Goal: Transaction & Acquisition: Purchase product/service

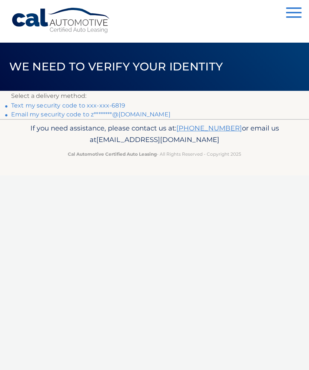
click at [75, 109] on link "Text my security code to xxx-xxx-6819" at bounding box center [68, 105] width 114 height 7
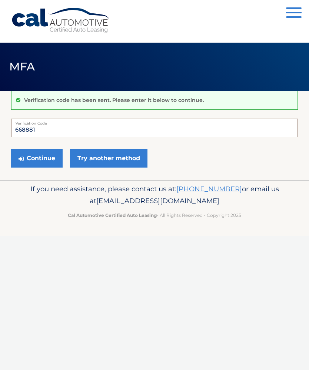
type input "668881"
click at [35, 156] on button "Continue" at bounding box center [37, 158] width 52 height 19
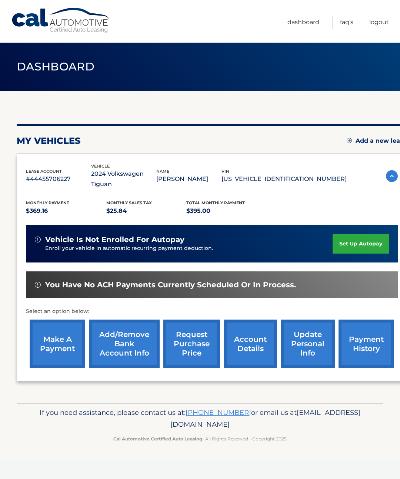
click at [52, 337] on link "make a payment" at bounding box center [58, 344] width 56 height 49
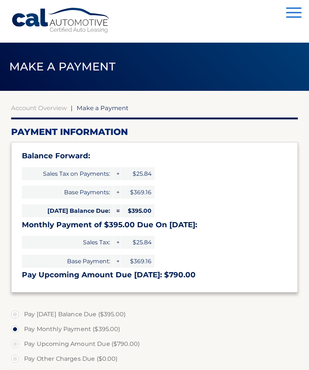
select select "N2VlNmI1MTgtYzk4Zi00ODRhLTkyNTUtMDBlNjk0MGZkZDZk"
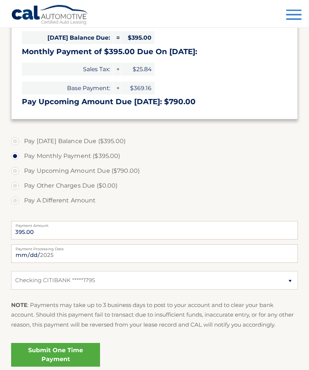
scroll to position [209, 0]
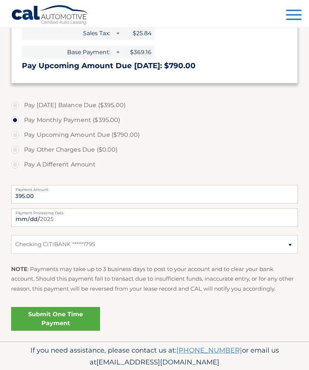
click at [40, 321] on link "Submit One Time Payment" at bounding box center [55, 319] width 89 height 24
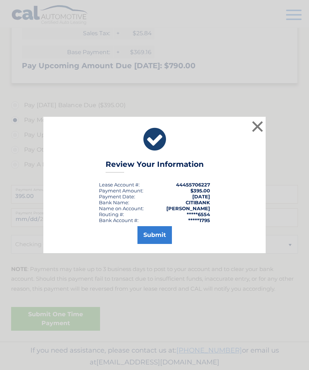
click at [157, 244] on button "Submit" at bounding box center [155, 235] width 34 height 18
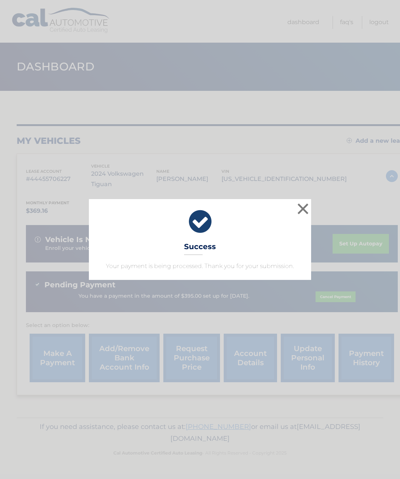
click at [307, 214] on button "×" at bounding box center [303, 208] width 15 height 15
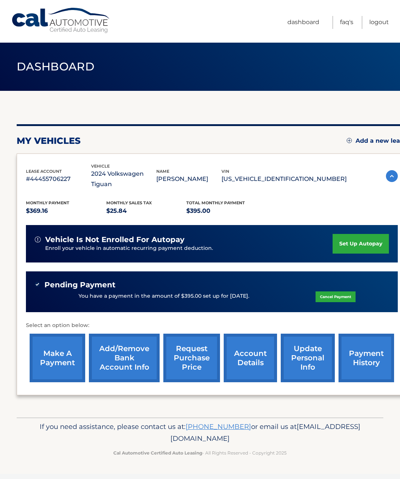
click at [383, 26] on link "Logout" at bounding box center [380, 22] width 20 height 13
